Goal: Information Seeking & Learning: Learn about a topic

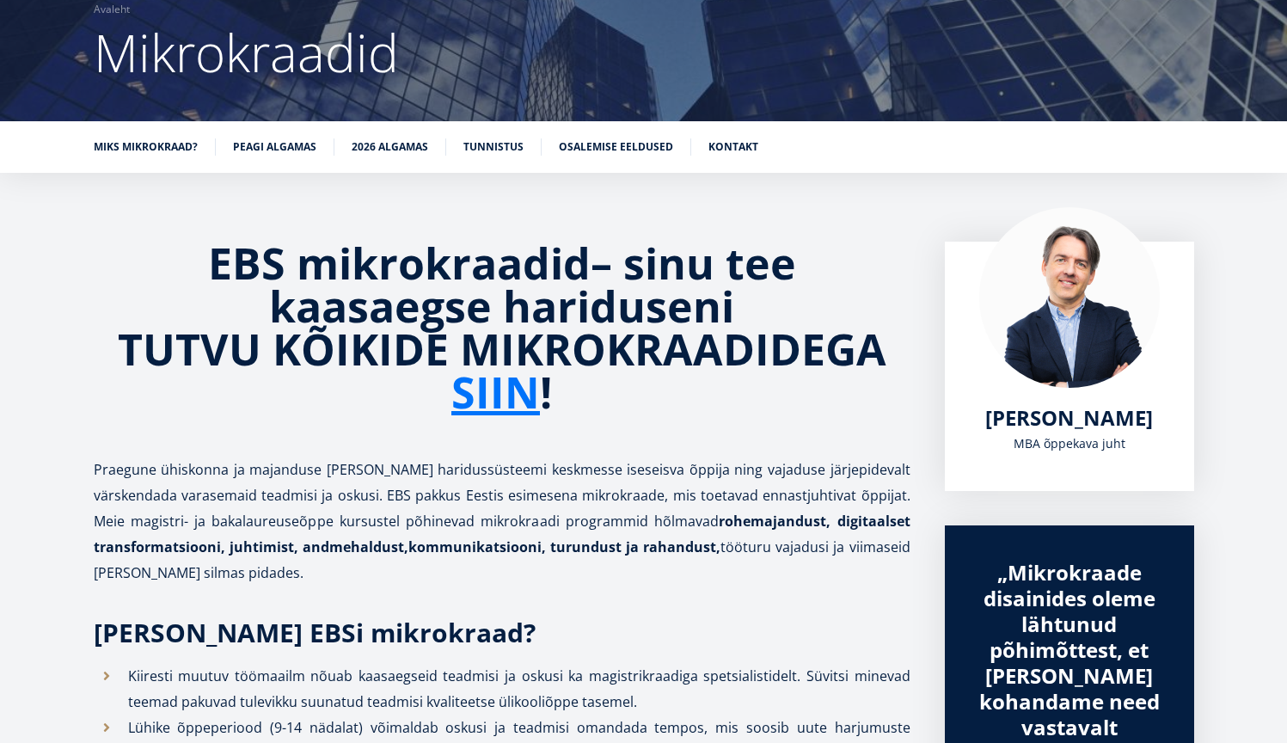
scroll to position [172, 0]
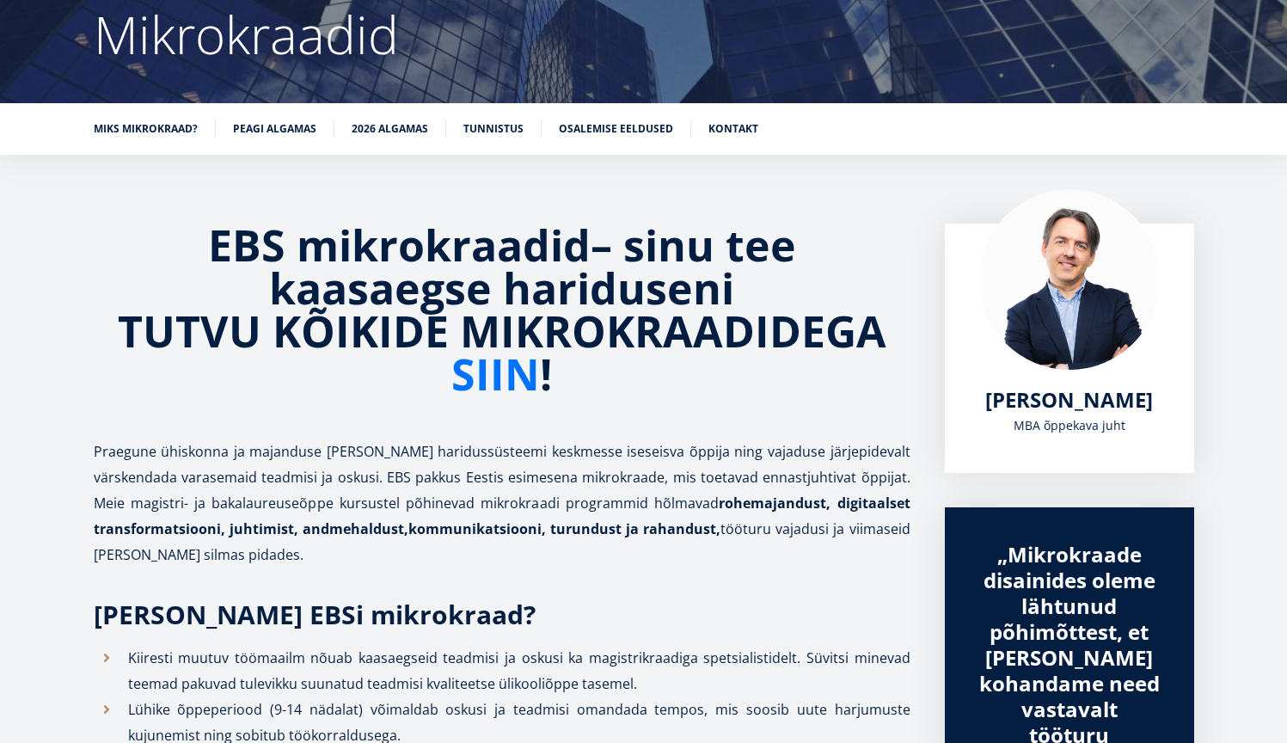
click at [513, 387] on link "SIIN" at bounding box center [495, 374] width 89 height 43
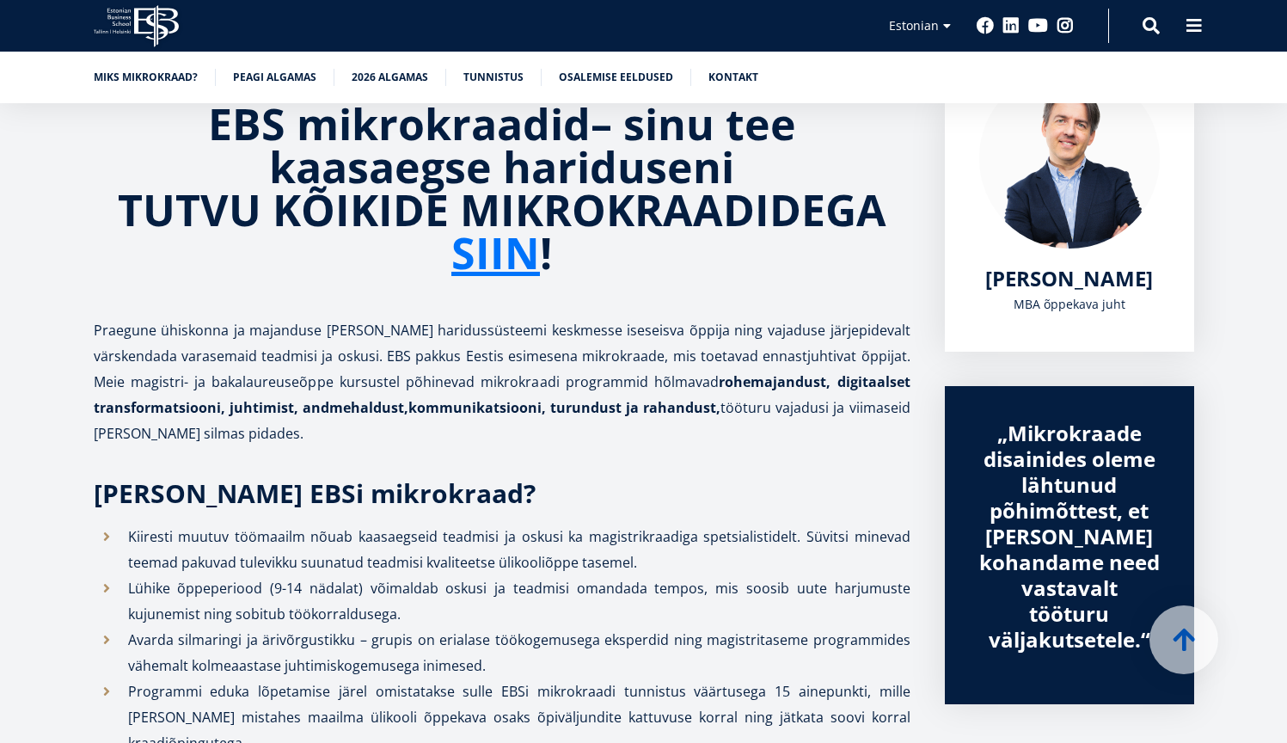
scroll to position [386, 0]
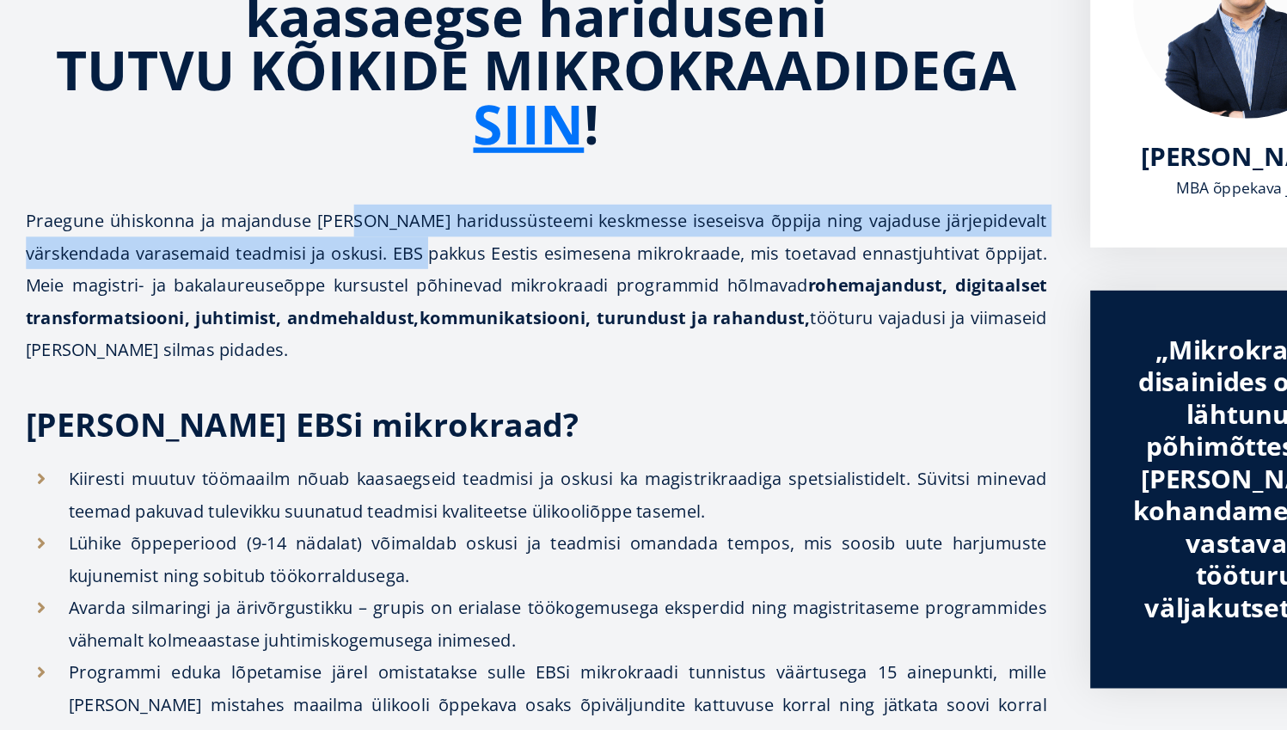
drag, startPoint x: 293, startPoint y: 166, endPoint x: 467, endPoint y: 276, distance: 205.7
click at [467, 302] on p "Praegune ühiskonna ja majanduse areng seab haridussüsteemi keskmesse iseseisva …" at bounding box center [502, 366] width 817 height 129
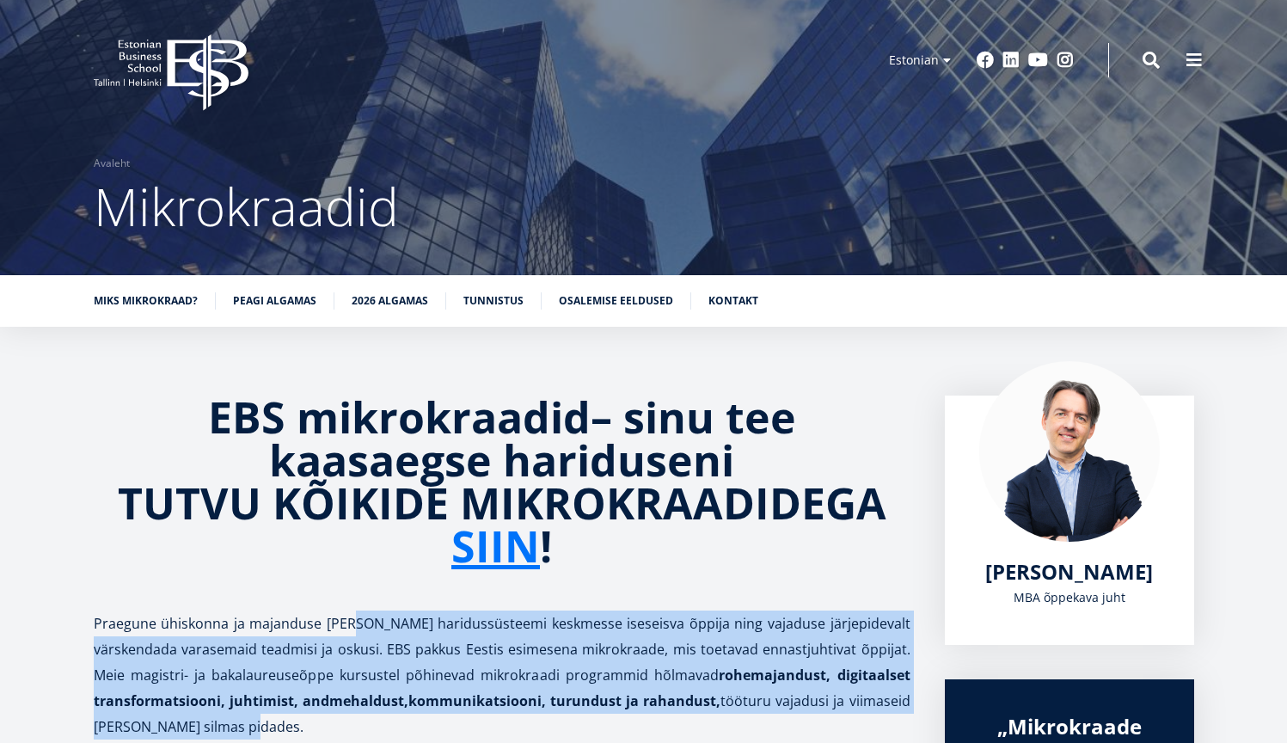
scroll to position [0, 0]
click at [948, 74] on link "English" at bounding box center [917, 85] width 86 height 25
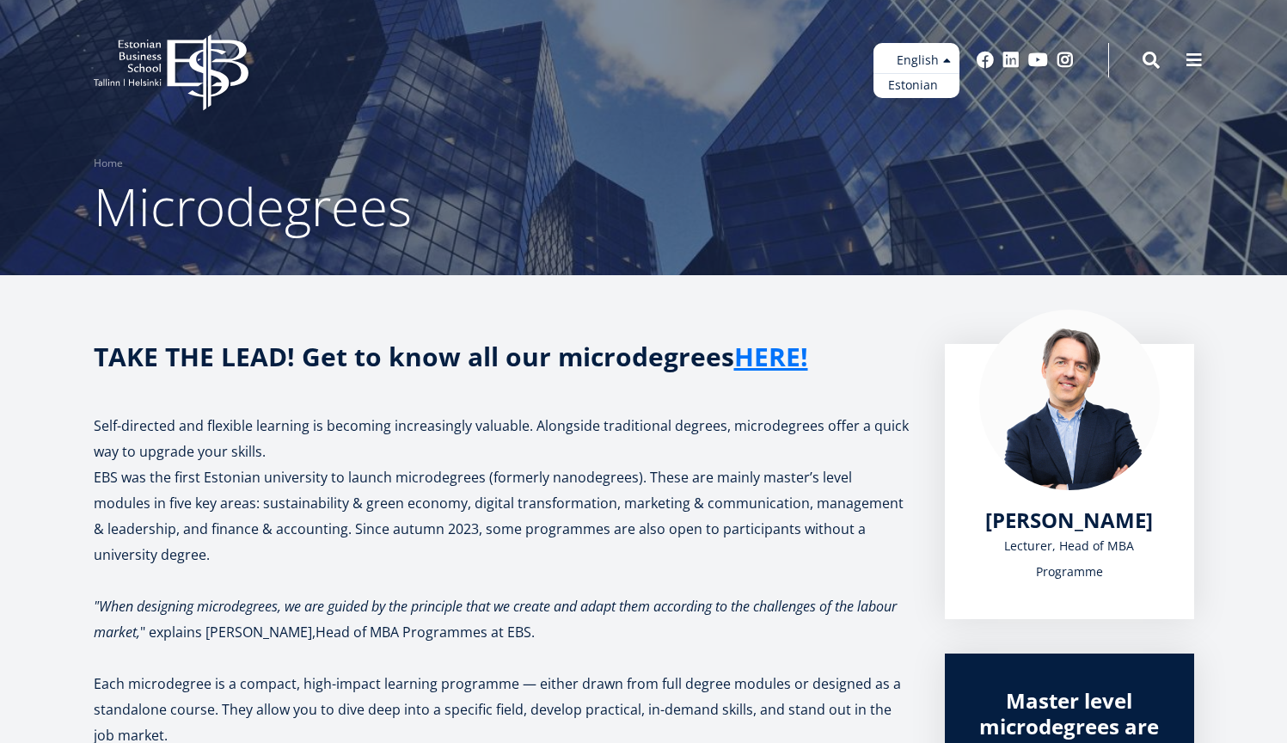
click at [920, 93] on link "Estonian" at bounding box center [917, 85] width 86 height 25
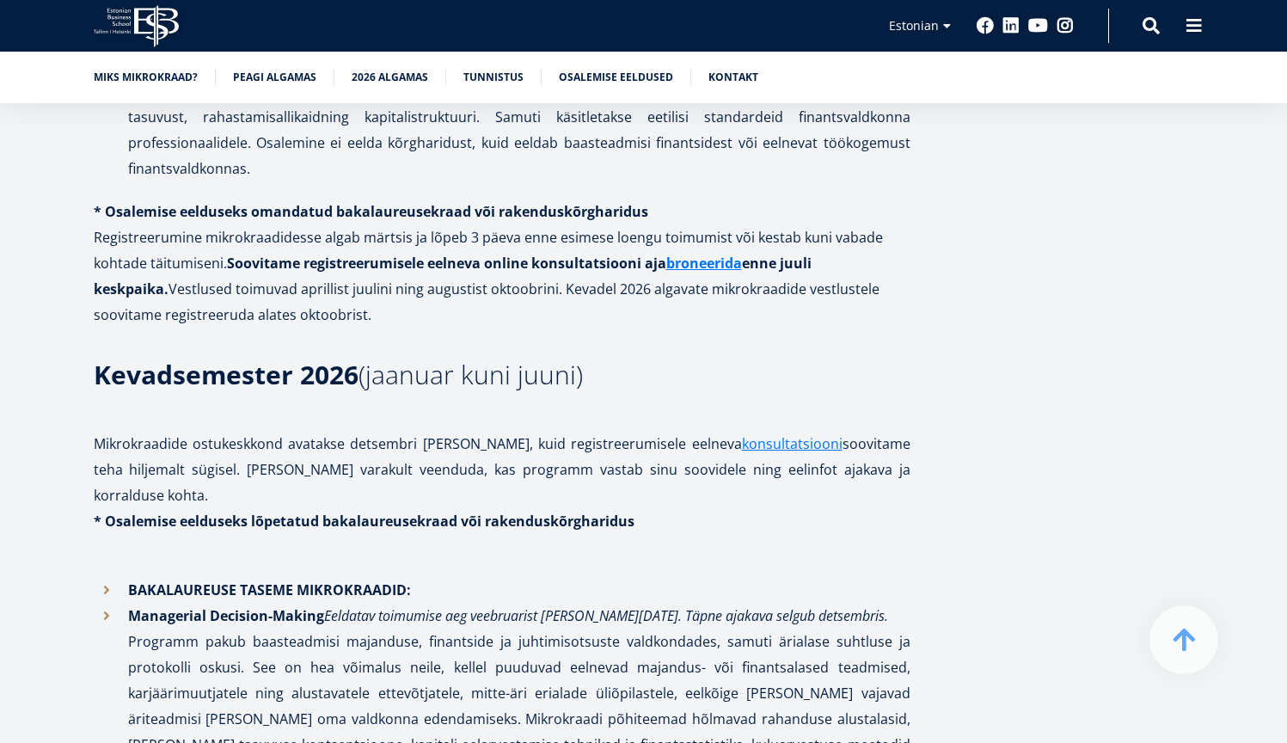
scroll to position [2238, 0]
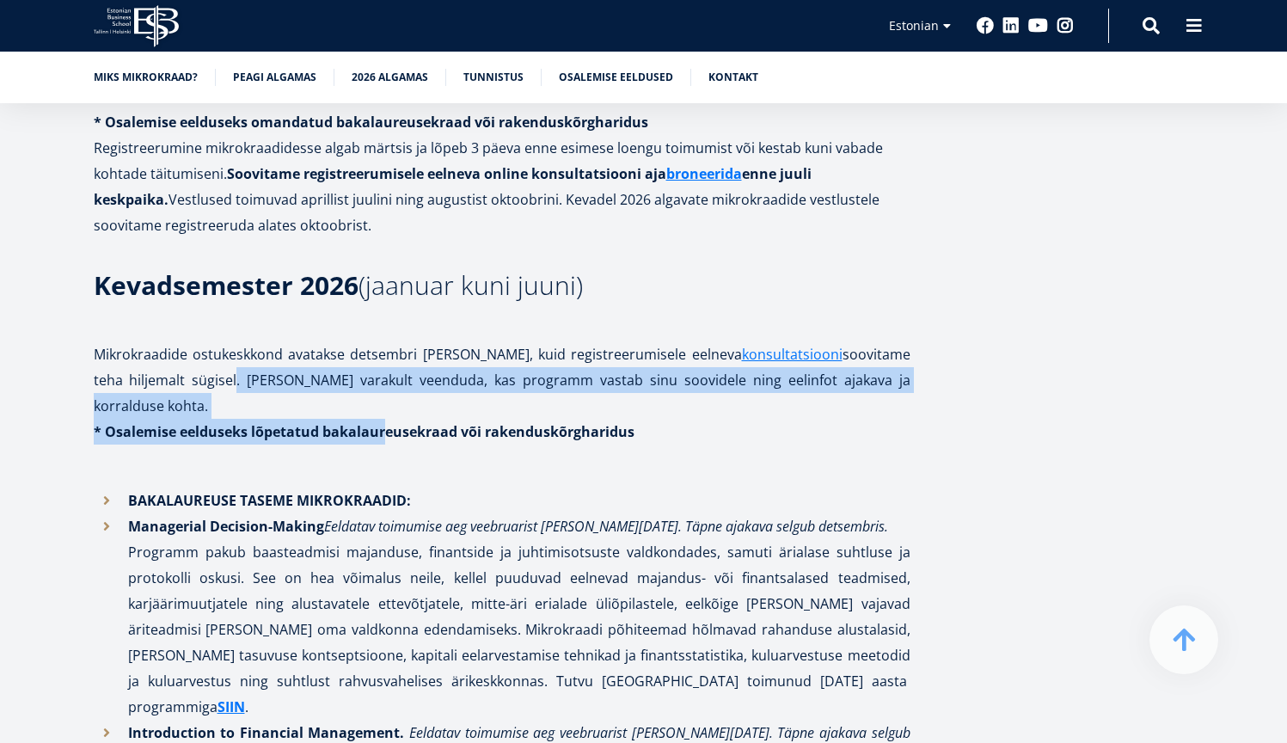
drag, startPoint x: 190, startPoint y: 355, endPoint x: 409, endPoint y: 378, distance: 220.5
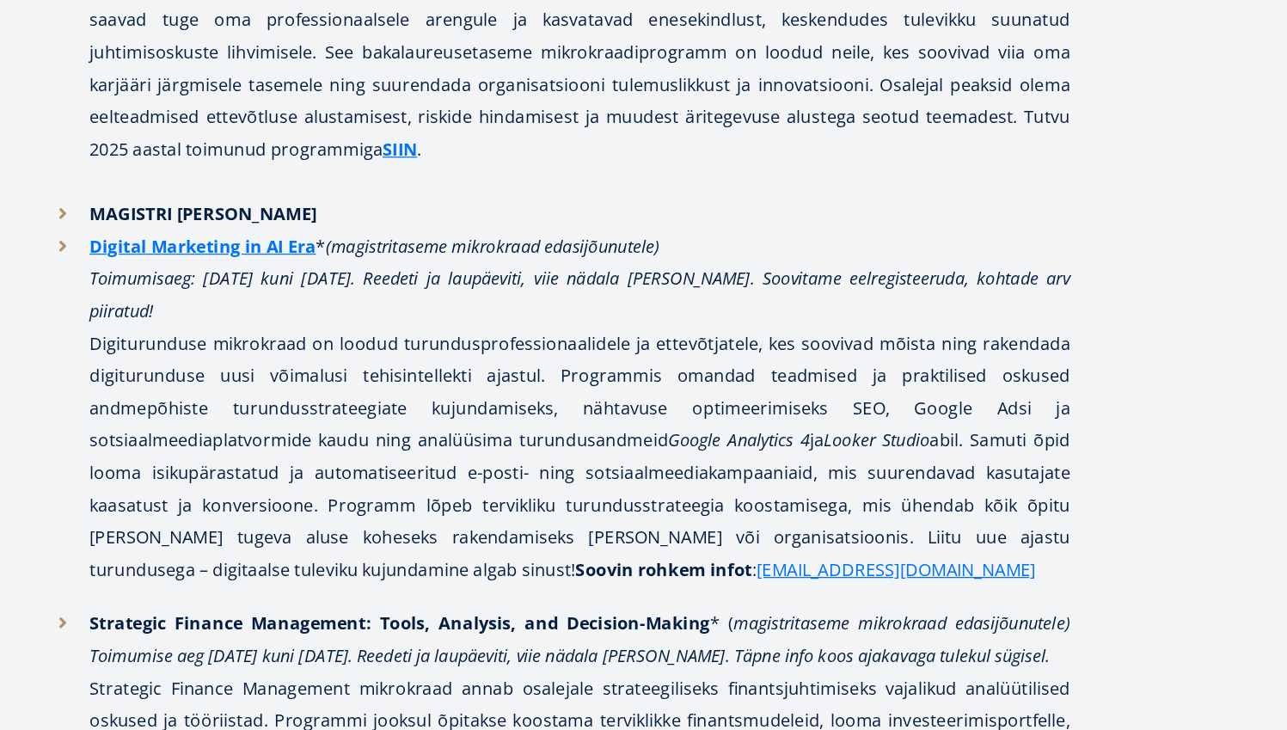
scroll to position [3330, 0]
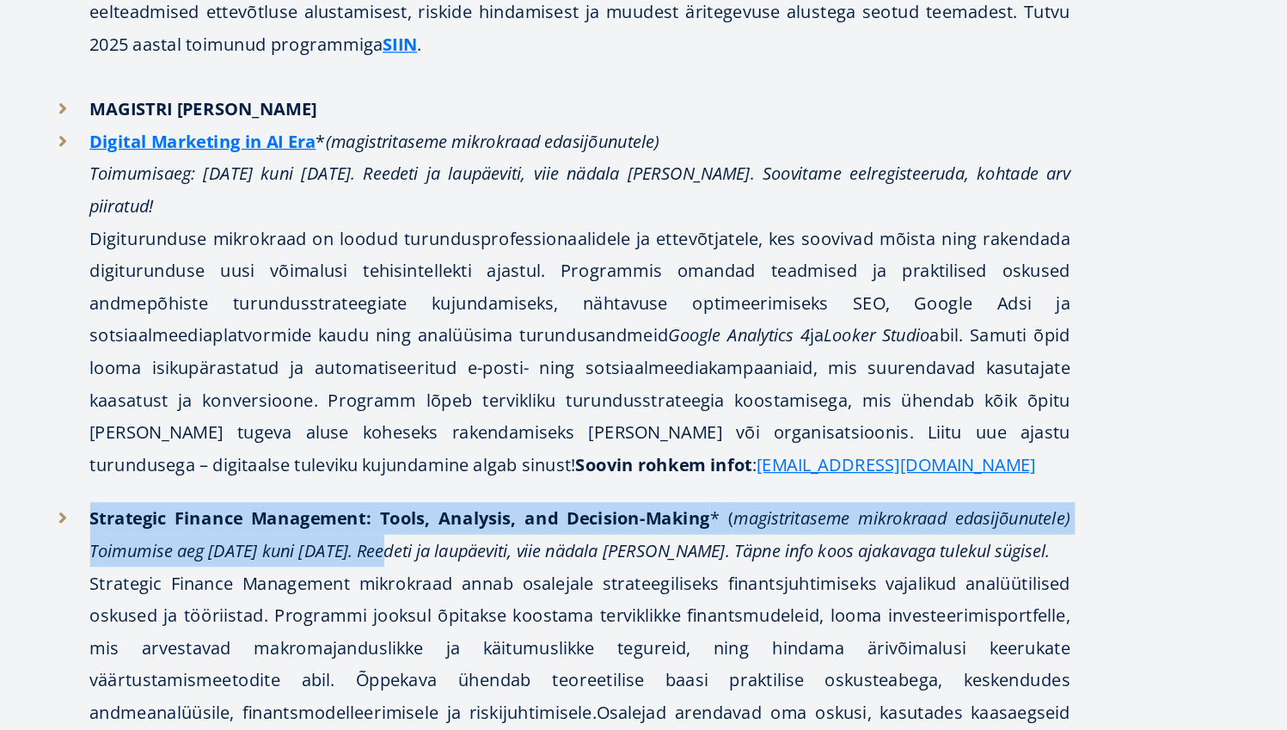
drag, startPoint x: 166, startPoint y: 244, endPoint x: 331, endPoint y: 284, distance: 169.8
click at [335, 578] on em "oimumise aeg 21. märts kuni 23. mai 2026. Reedeti ja laupäeviti, viie nädala lõ…" at bounding box center [514, 587] width 759 height 19
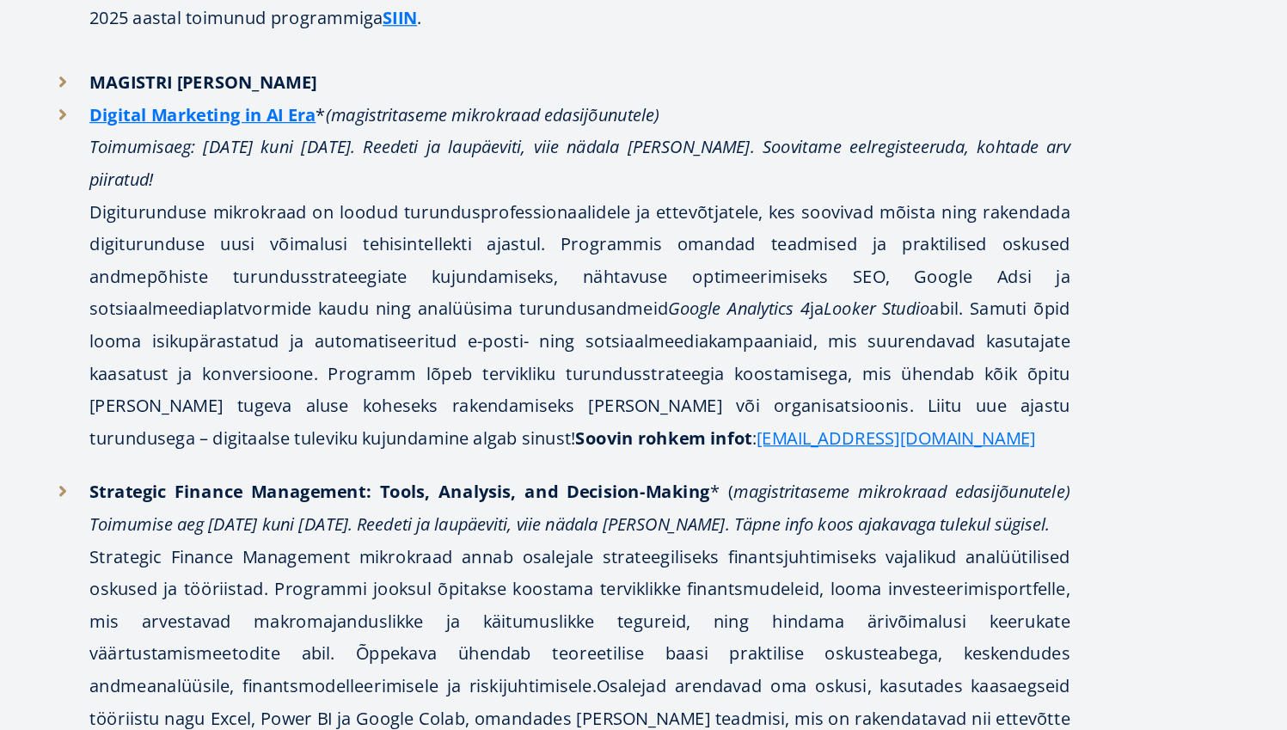
scroll to position [3355, 0]
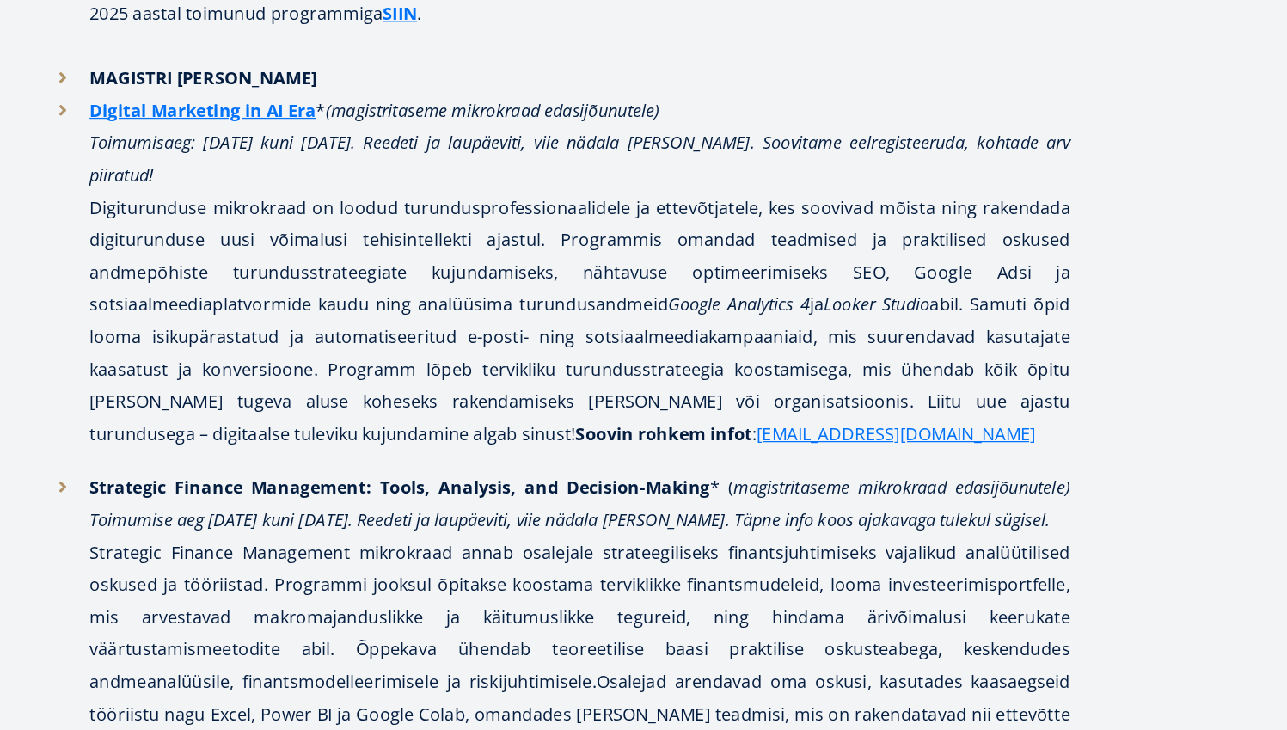
drag, startPoint x: 373, startPoint y: 251, endPoint x: 265, endPoint y: 290, distance: 115.1
click at [341, 553] on em "oimumise aeg 21. märts kuni 23. mai 2026. Reedeti ja laupäeviti, viie nädala lõ…" at bounding box center [514, 562] width 759 height 19
click at [265, 524] on p "Strategic Finance Management: Tools, Analysis, and Decision-Making * ( magistri…" at bounding box center [519, 679] width 783 height 310
drag, startPoint x: 132, startPoint y: 292, endPoint x: 214, endPoint y: 292, distance: 82.6
click at [213, 524] on p "Strategic Finance Management: Tools, Analysis, and Decision-Making * ( magistri…" at bounding box center [519, 679] width 783 height 310
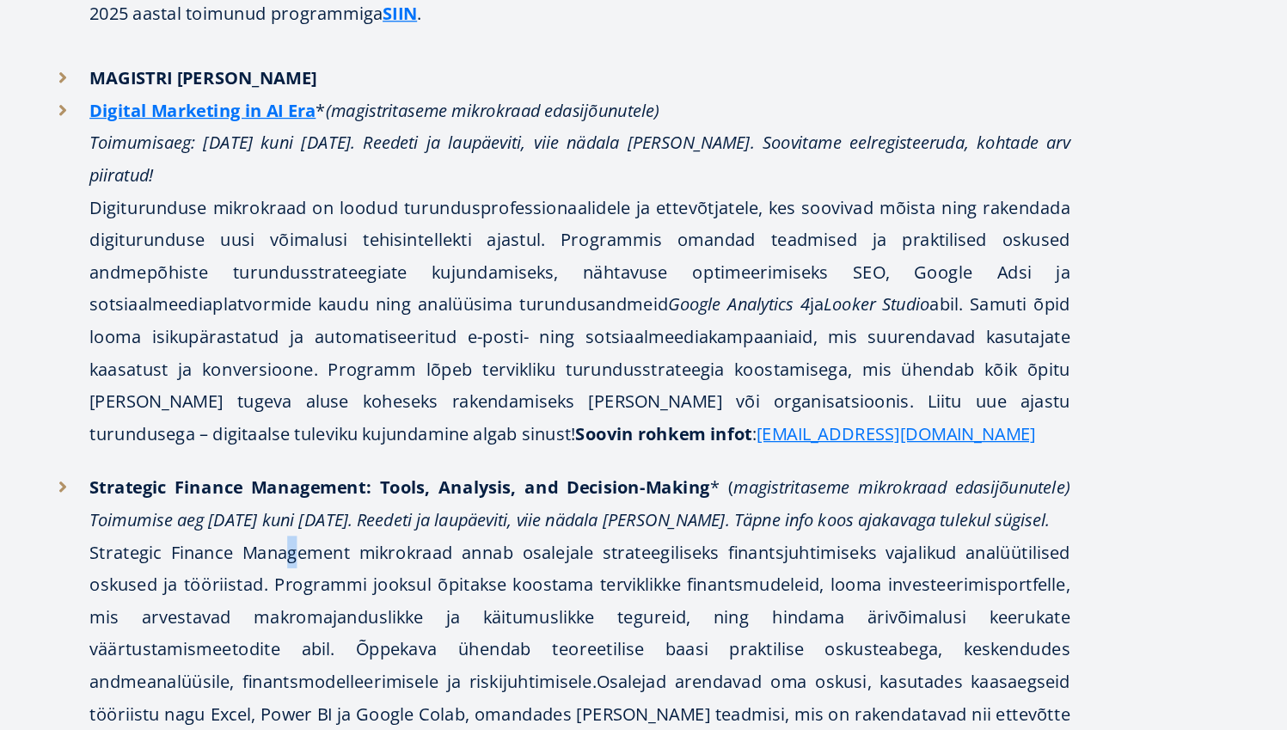
click at [222, 524] on p "Strategic Finance Management: Tools, Analysis, and Decision-Making * ( magistri…" at bounding box center [519, 679] width 783 height 310
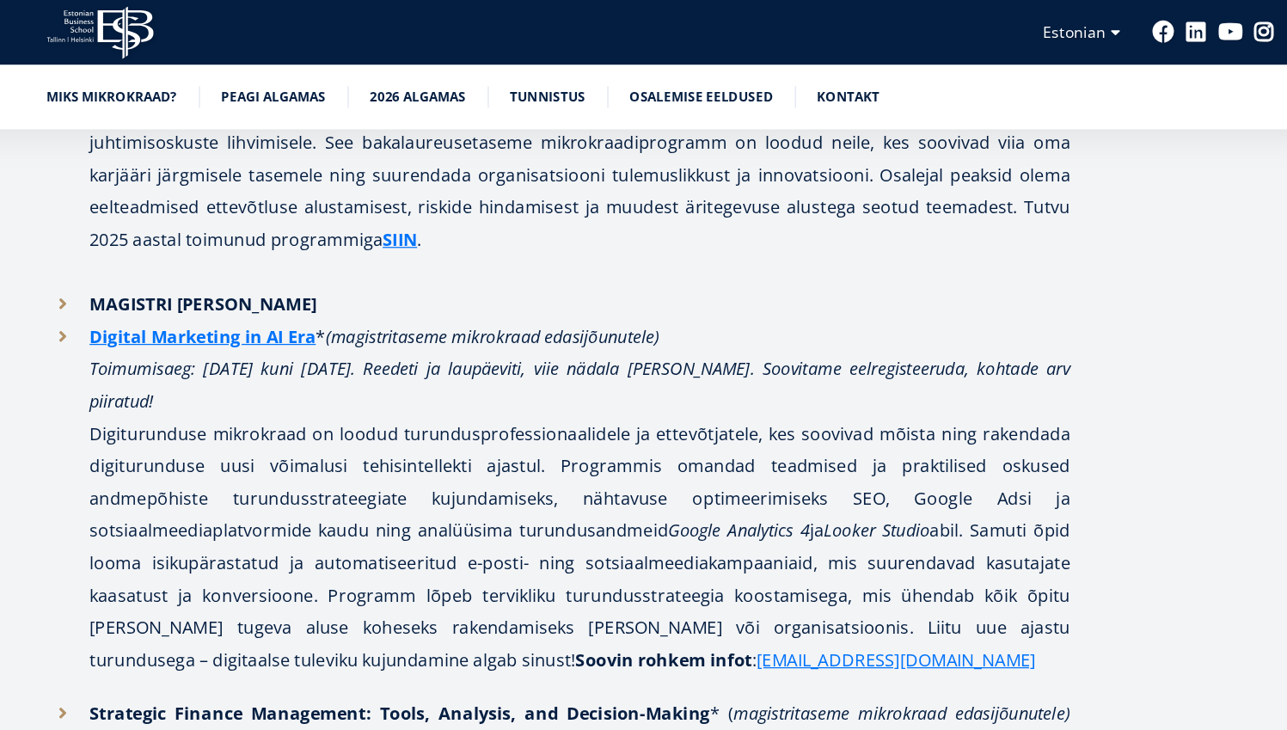
scroll to position [3316, 0]
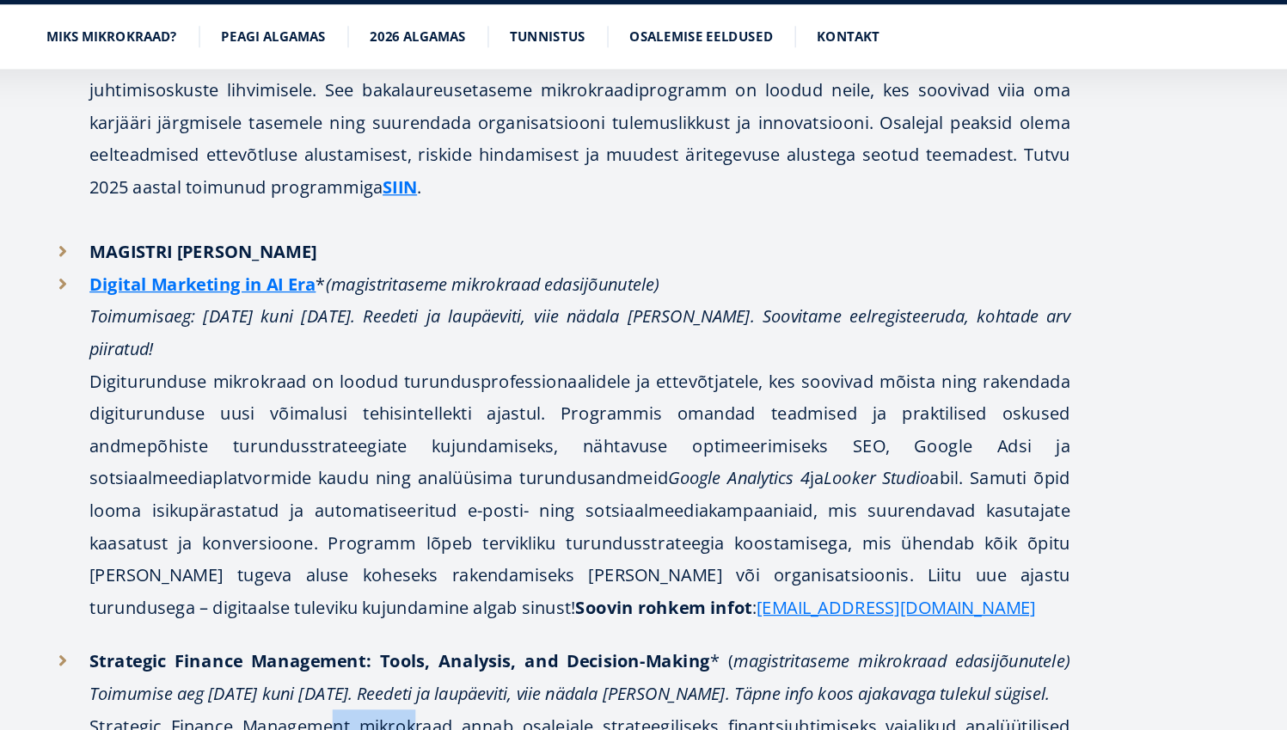
drag, startPoint x: 243, startPoint y: 424, endPoint x: 369, endPoint y: 427, distance: 126.4
click at [369, 562] on p "Strategic Finance Management: Tools, Analysis, and Decision-Making * ( magistri…" at bounding box center [519, 717] width 783 height 310
click at [306, 592] on em "oimumise aeg 21. märts kuni 23. mai 2026. Reedeti ja laupäeviti, viie nädala lõ…" at bounding box center [514, 601] width 759 height 19
drag, startPoint x: 278, startPoint y: 396, endPoint x: 501, endPoint y: 407, distance: 223.9
click at [486, 592] on em "oimumise aeg 21. märts kuni 23. mai 2026. Reedeti ja laupäeviti, viie nädala lõ…" at bounding box center [514, 601] width 759 height 19
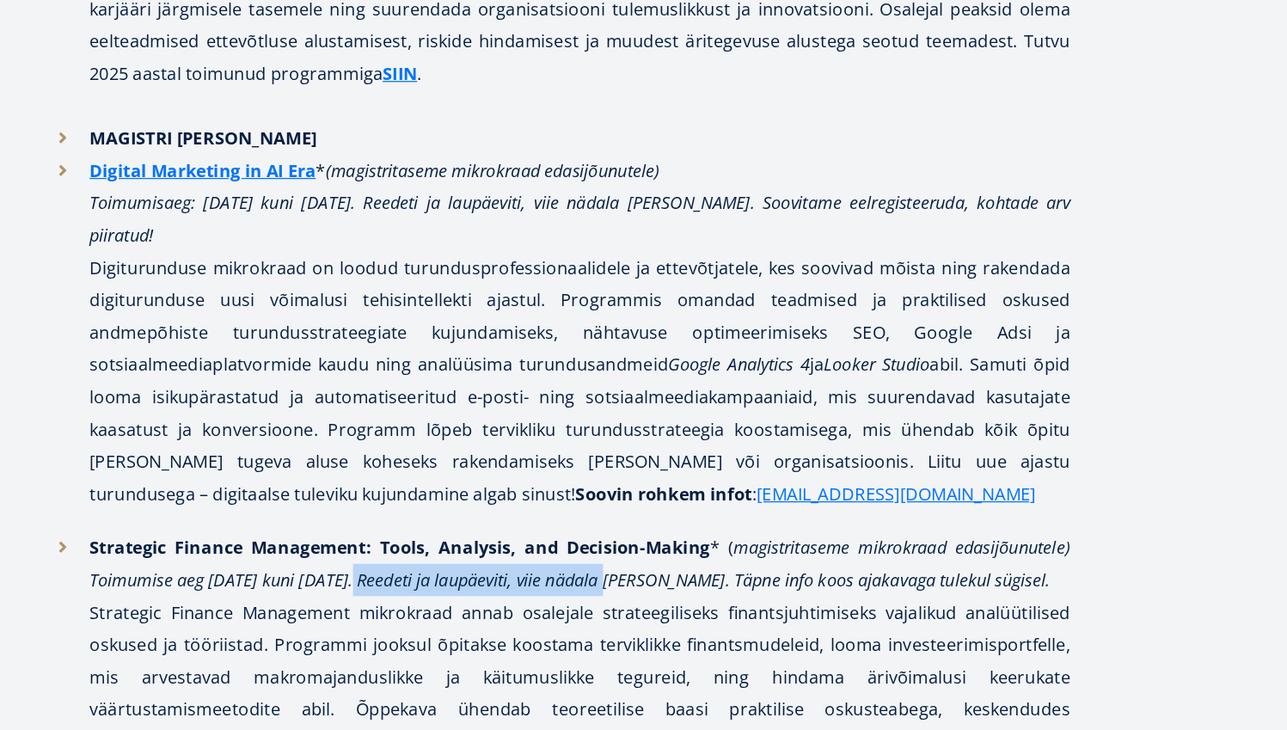
click at [536, 562] on p "Strategic Finance Management: Tools, Analysis, and Decision-Making * ( magistri…" at bounding box center [519, 717] width 783 height 310
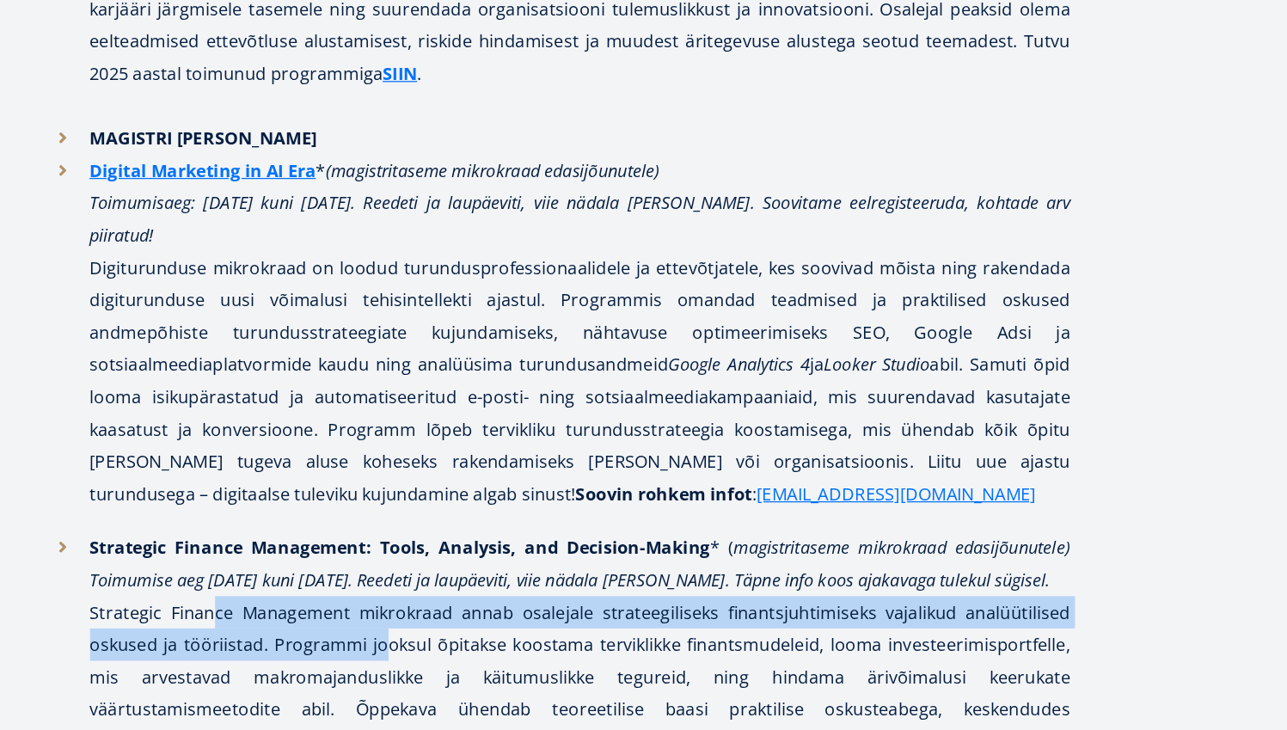
drag, startPoint x: 152, startPoint y: 325, endPoint x: 309, endPoint y: 355, distance: 159.4
click at [309, 562] on p "Strategic Finance Management: Tools, Analysis, and Decision-Making * ( magistri…" at bounding box center [519, 717] width 783 height 310
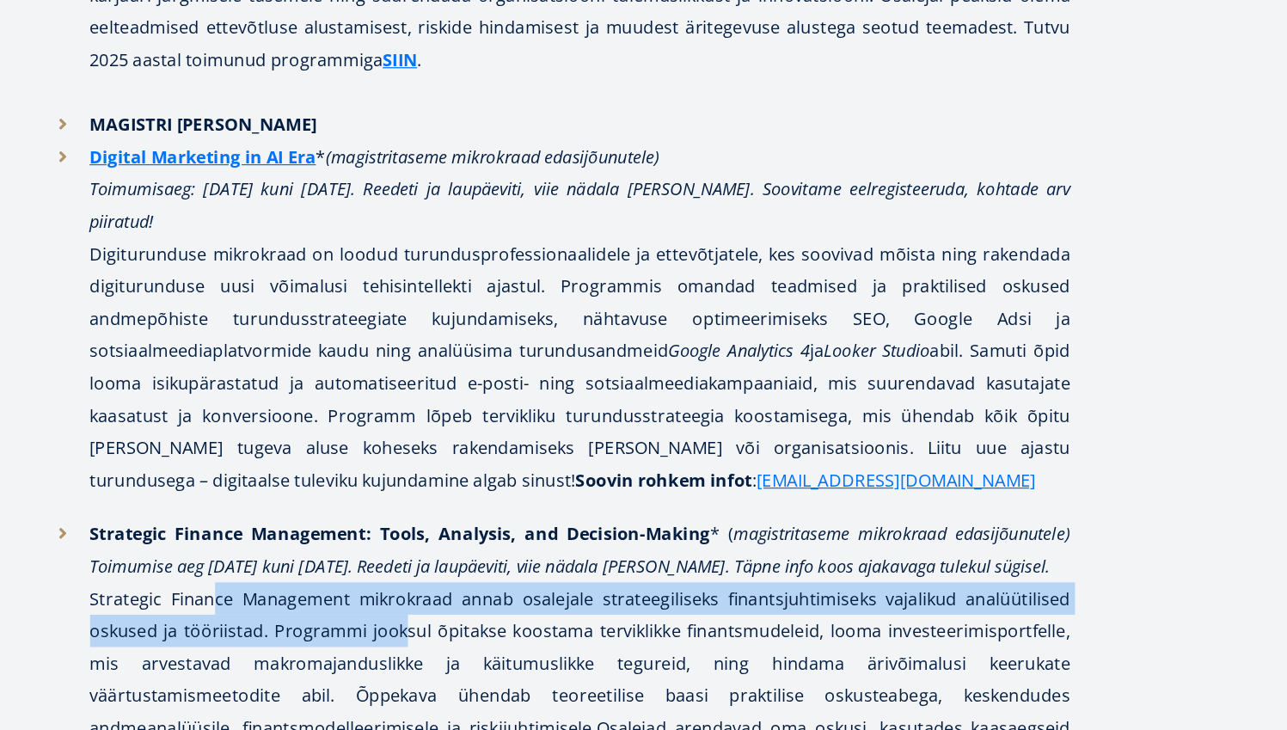
scroll to position [3319, 0]
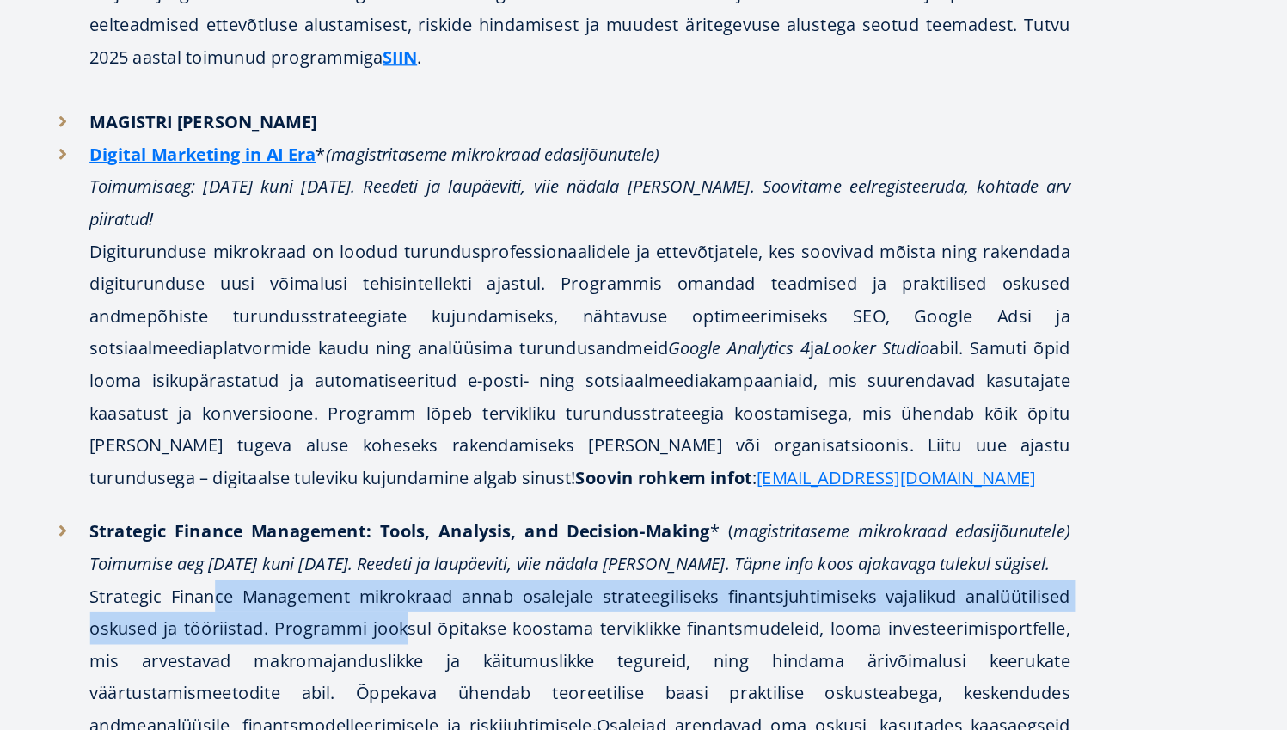
click at [309, 559] on p "Strategic Finance Management: Tools, Analysis, and Decision-Making * ( magistri…" at bounding box center [519, 714] width 783 height 310
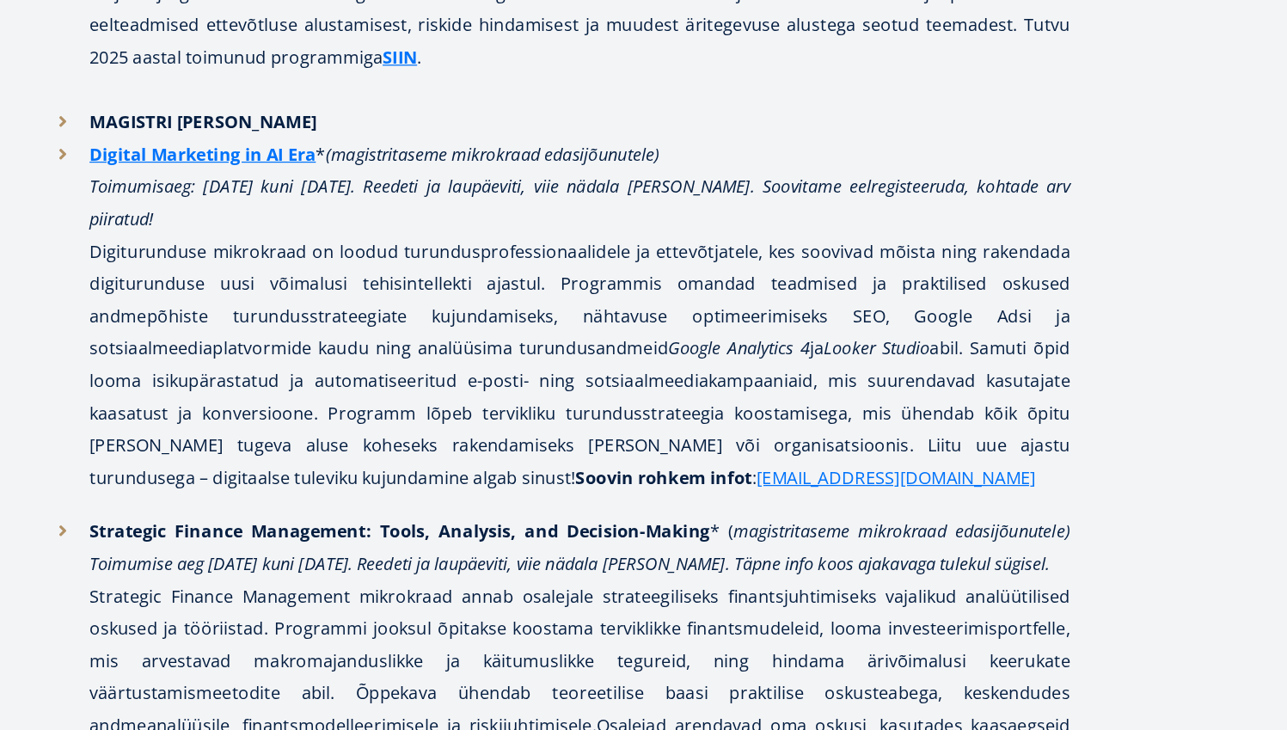
drag, startPoint x: 288, startPoint y: 362, endPoint x: 265, endPoint y: 388, distance: 34.7
click at [285, 559] on p "Strategic Finance Management: Tools, Analysis, and Decision-Making * ( magistri…" at bounding box center [519, 714] width 783 height 310
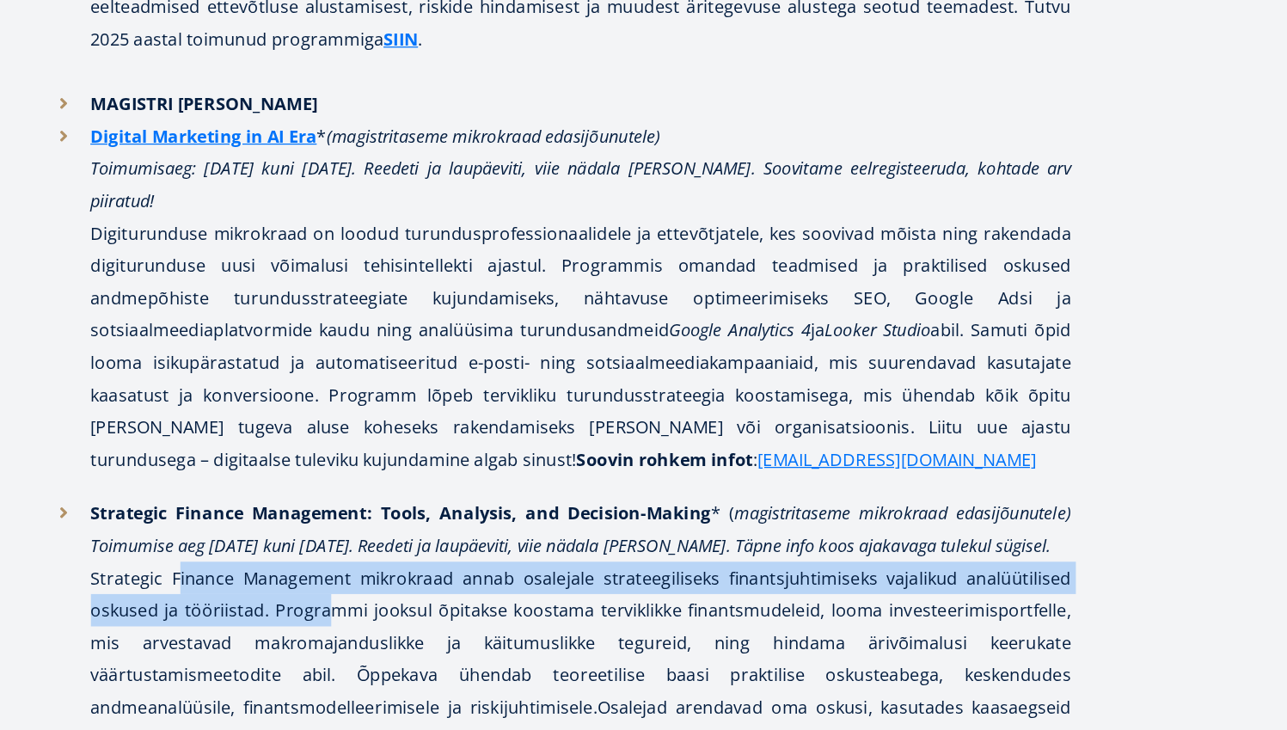
drag, startPoint x: 128, startPoint y: 297, endPoint x: 267, endPoint y: 348, distance: 148.6
click at [265, 544] on p "Strategic Finance Management: Tools, Analysis, and Decision-Making * ( magistri…" at bounding box center [519, 699] width 783 height 310
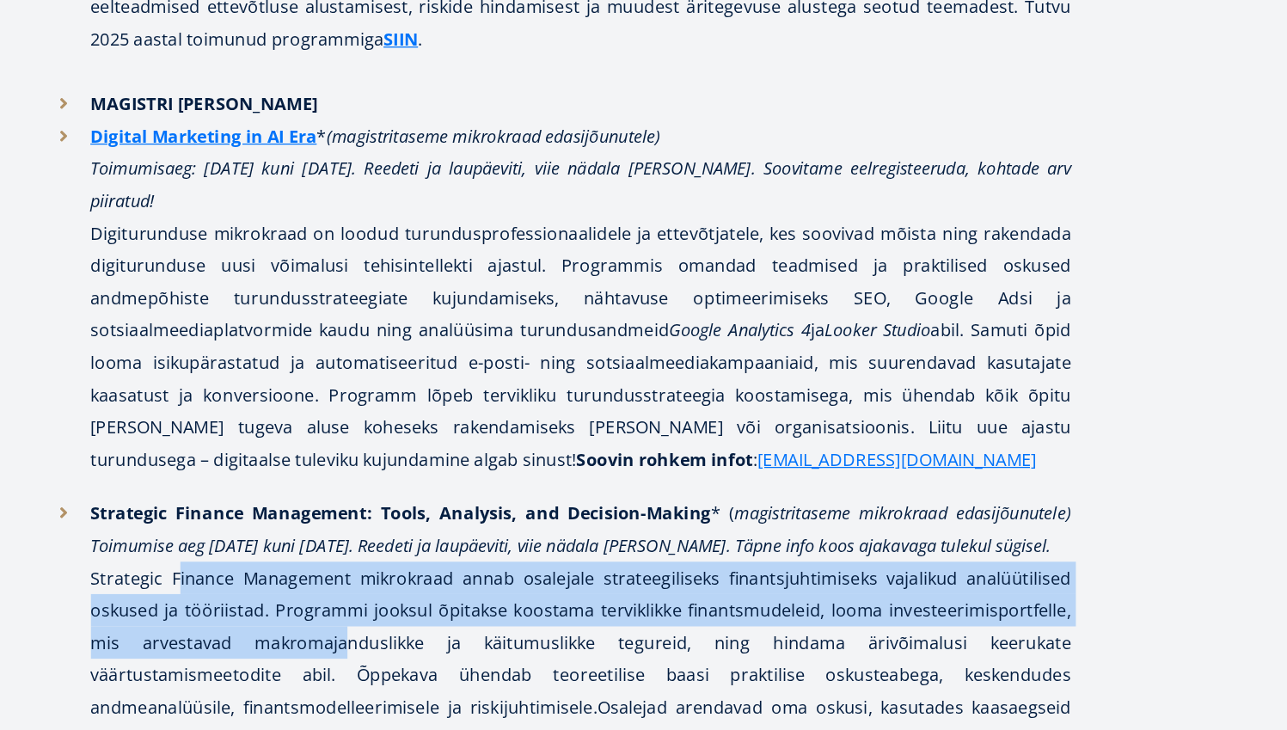
click at [267, 544] on p "Strategic Finance Management: Tools, Analysis, and Decision-Making * ( magistri…" at bounding box center [519, 699] width 783 height 310
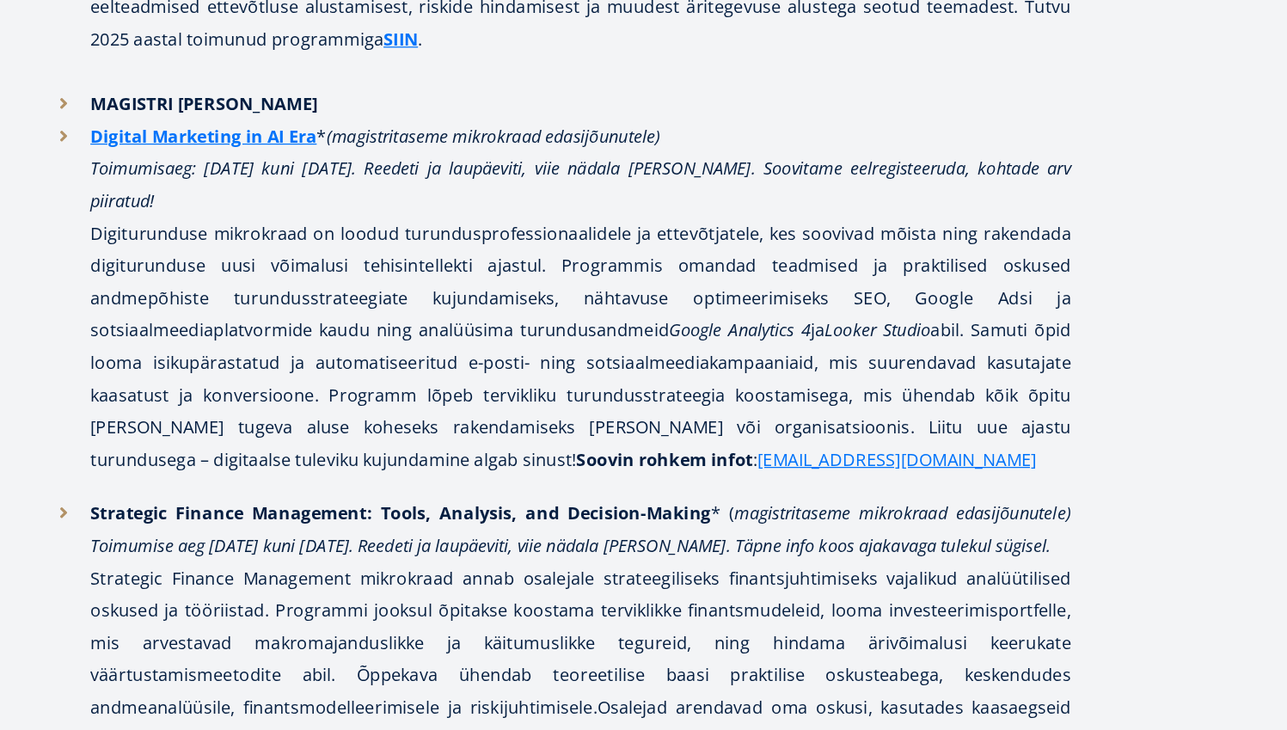
drag, startPoint x: 267, startPoint y: 335, endPoint x: 278, endPoint y: 369, distance: 35.1
click at [271, 544] on p "Strategic Finance Management: Tools, Analysis, and Decision-Making * ( magistri…" at bounding box center [519, 699] width 783 height 310
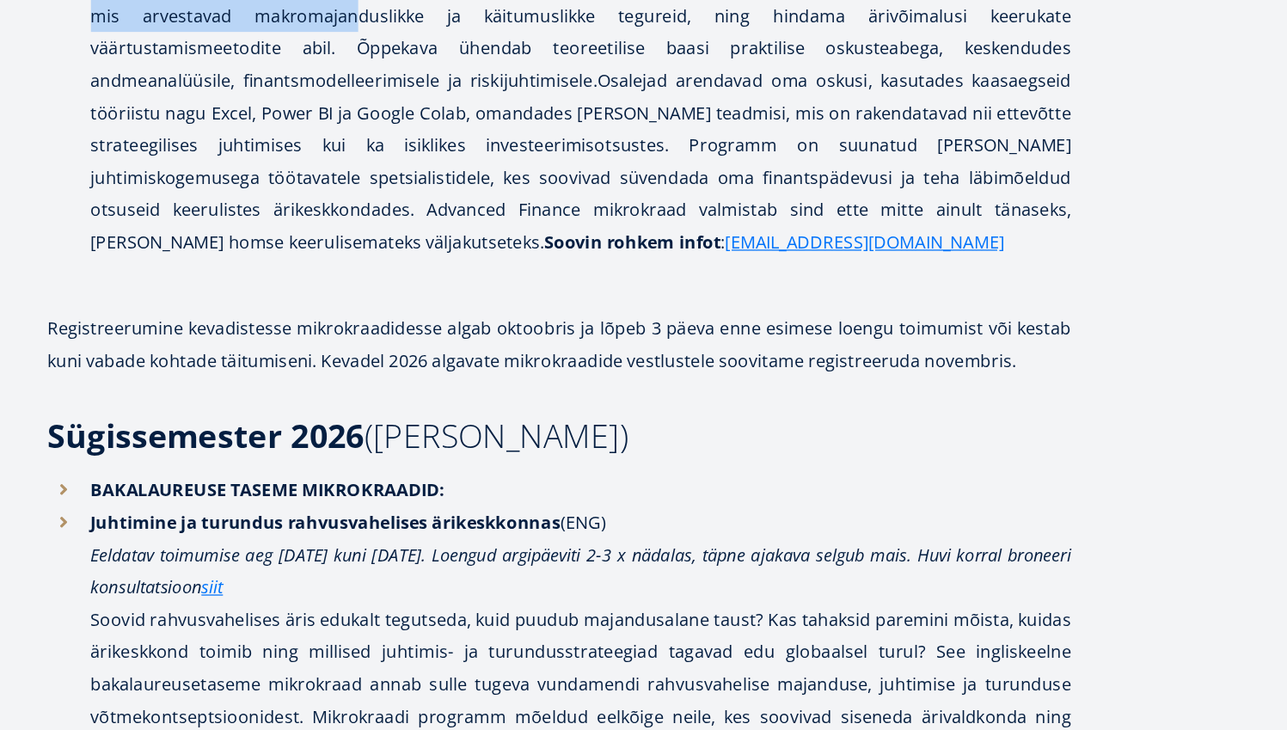
scroll to position [3845, 0]
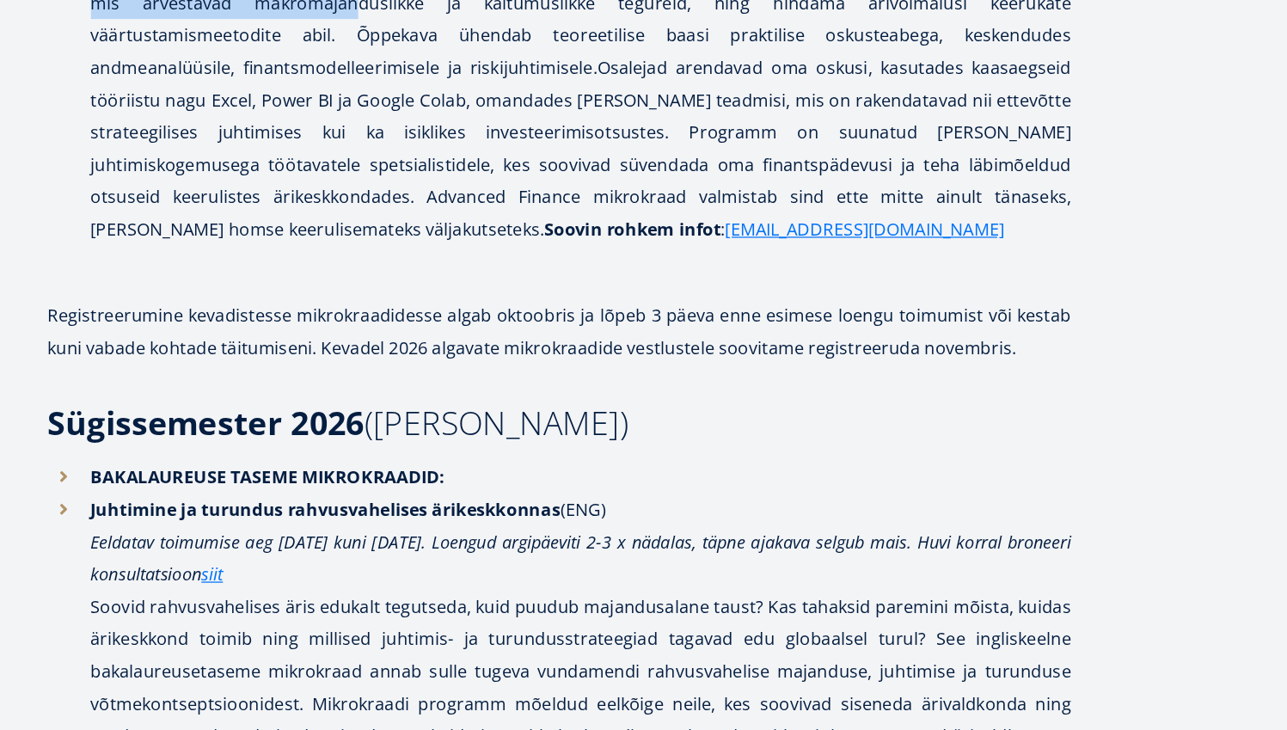
click at [187, 519] on strong "BAKALAUREUSE TASEME MIKROKRAADID:" at bounding box center [269, 528] width 283 height 19
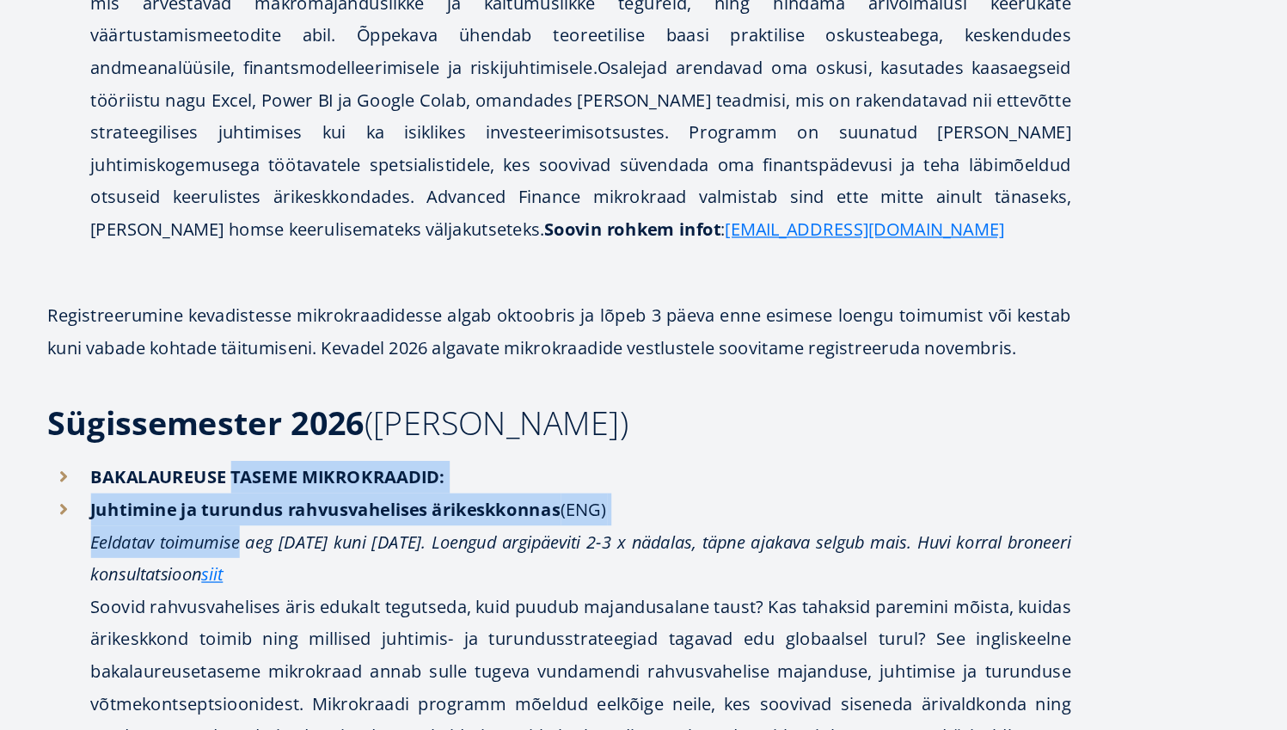
drag, startPoint x: 187, startPoint y: 221, endPoint x: 159, endPoint y: 316, distance: 98.5
click at [159, 541] on li "Juhtimine ja turundus rahvusvahelises ärikeskkonnas (ENG) Eeldatav toimumise ae…" at bounding box center [502, 657] width 817 height 232
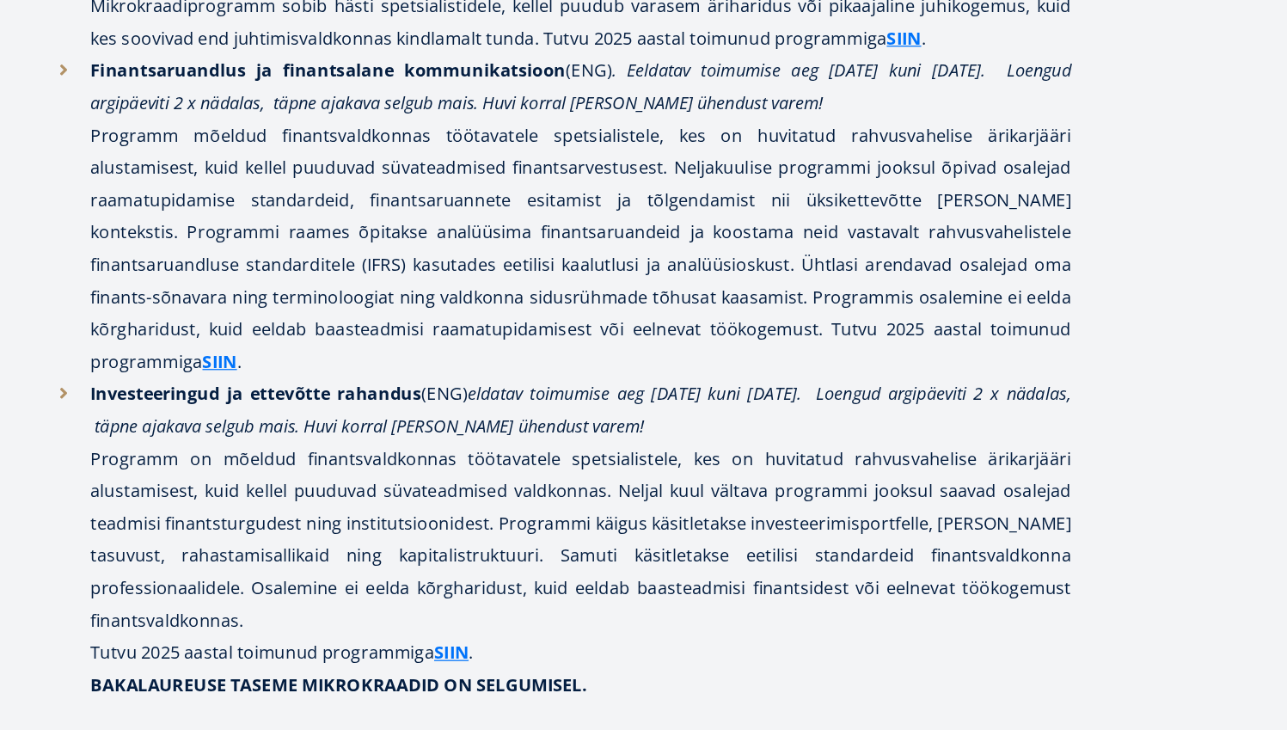
scroll to position [5051, 0]
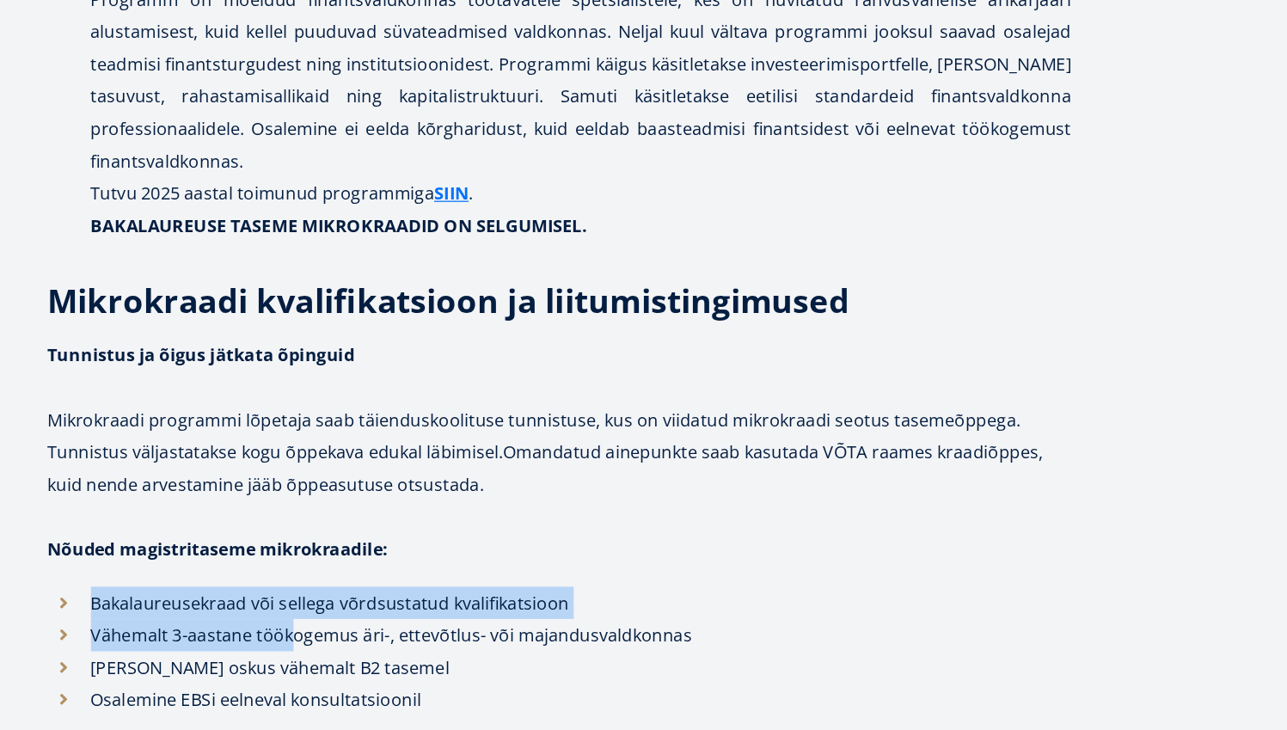
drag, startPoint x: 173, startPoint y: 260, endPoint x: 263, endPoint y: 325, distance: 111.5
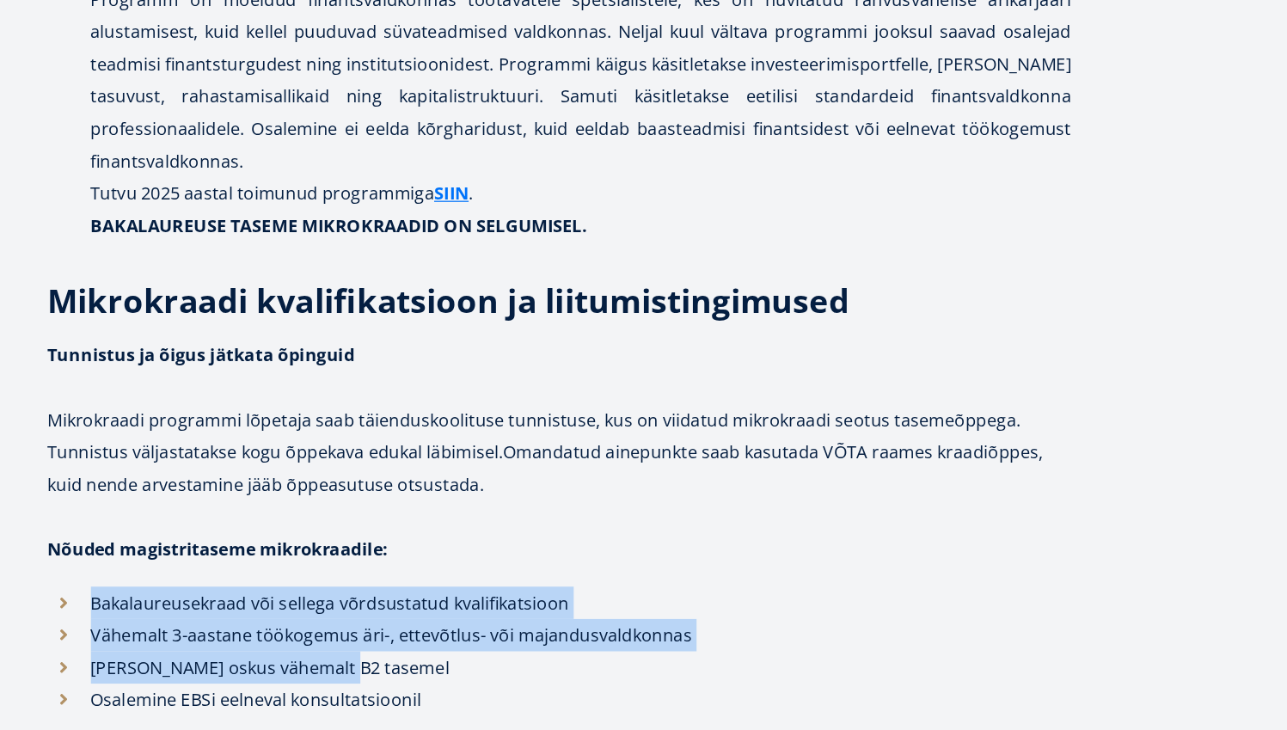
click at [263, 667] on p "Inglise keele oskus vähemalt B2 tasemel" at bounding box center [519, 680] width 783 height 26
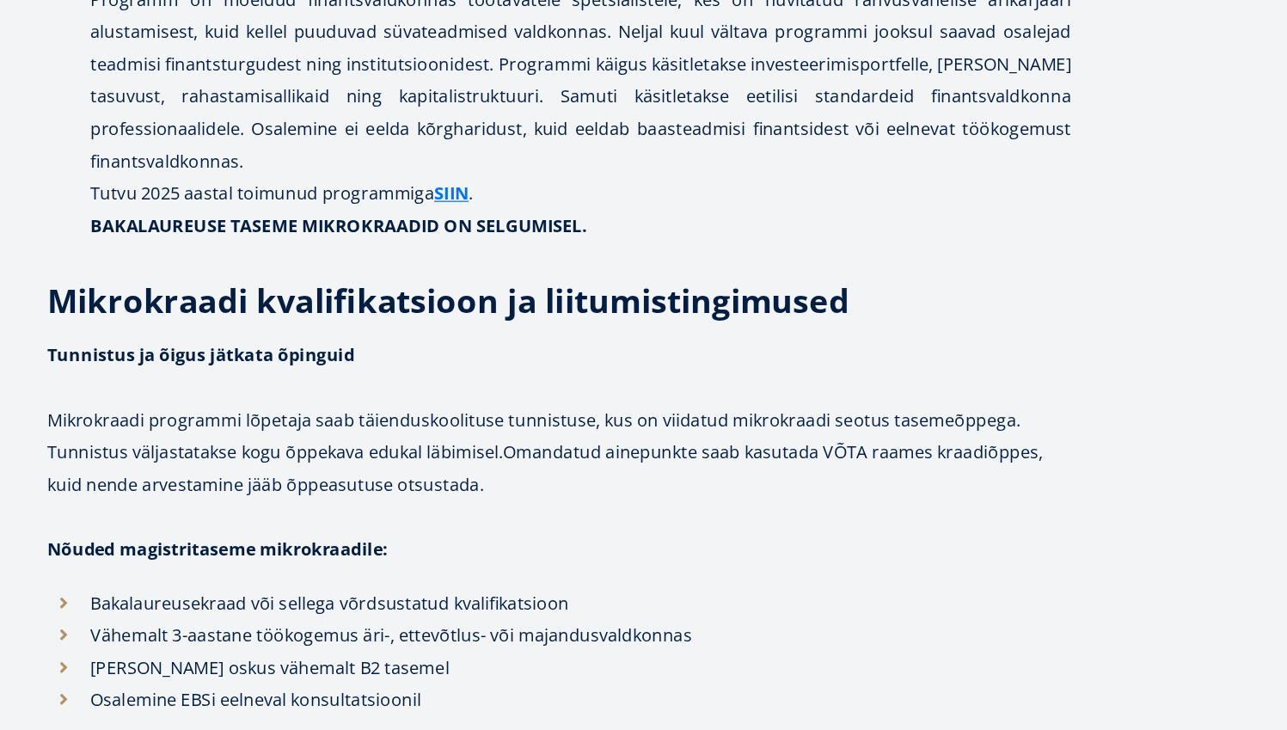
scroll to position [5143, 0]
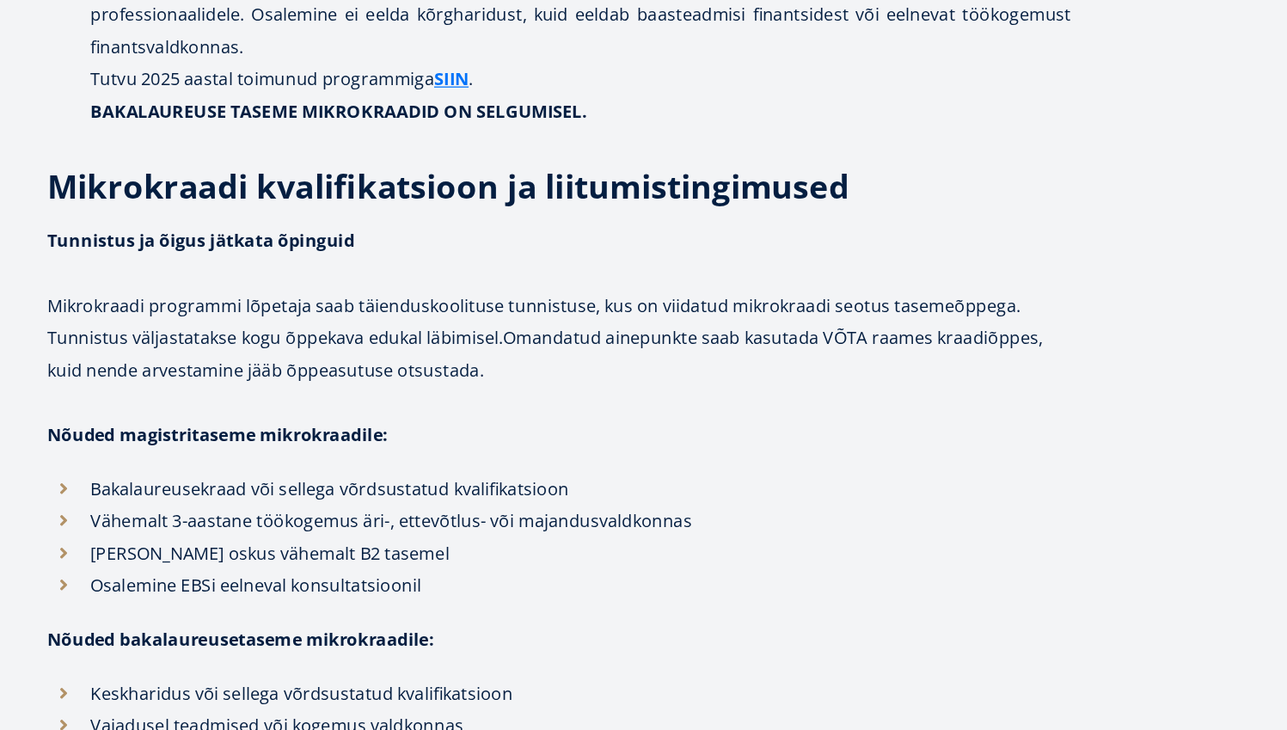
drag, startPoint x: 138, startPoint y: 286, endPoint x: 332, endPoint y: 374, distance: 212.8
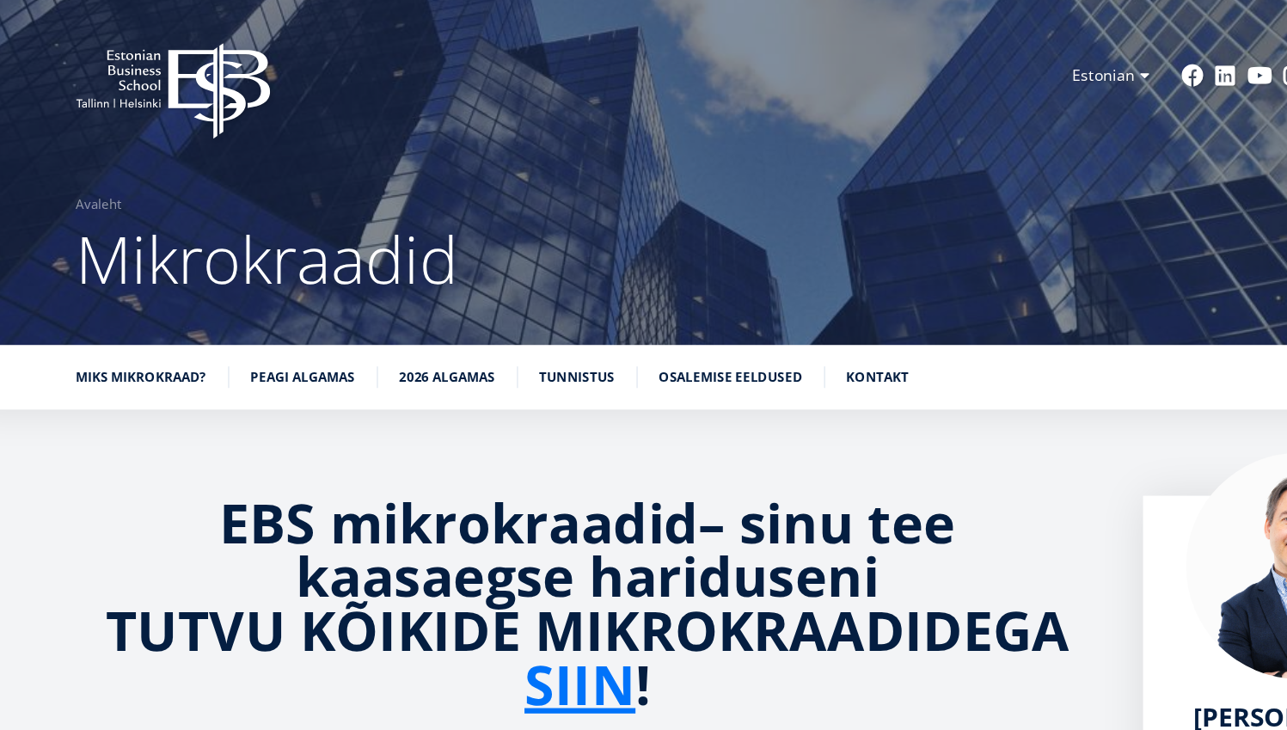
scroll to position [-3, 0]
